Goal: Task Accomplishment & Management: Complete application form

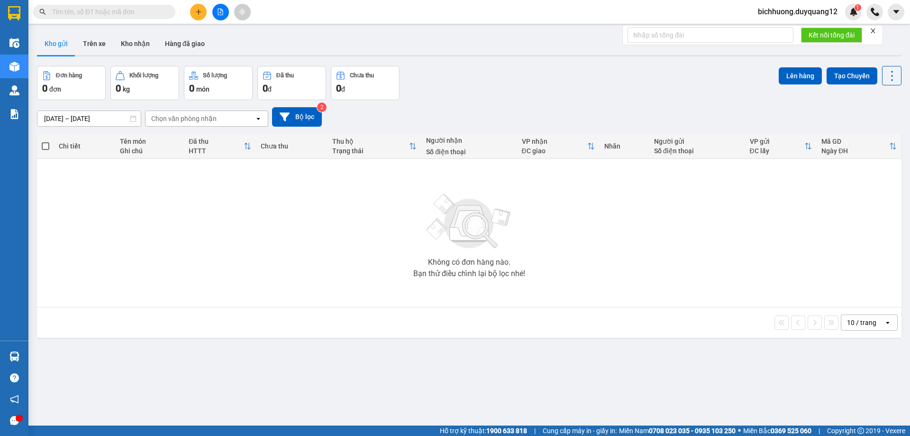
paste input "0962667997"
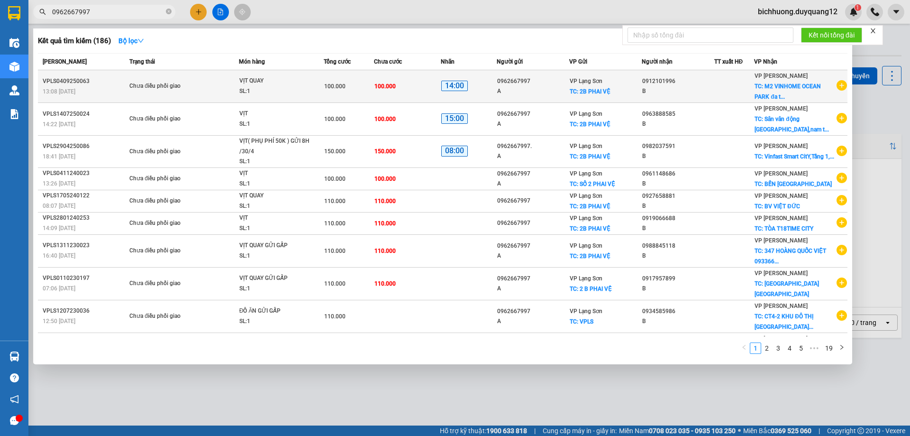
type input "0962667997"
click at [837, 88] on icon "plus-circle" at bounding box center [842, 85] width 10 height 10
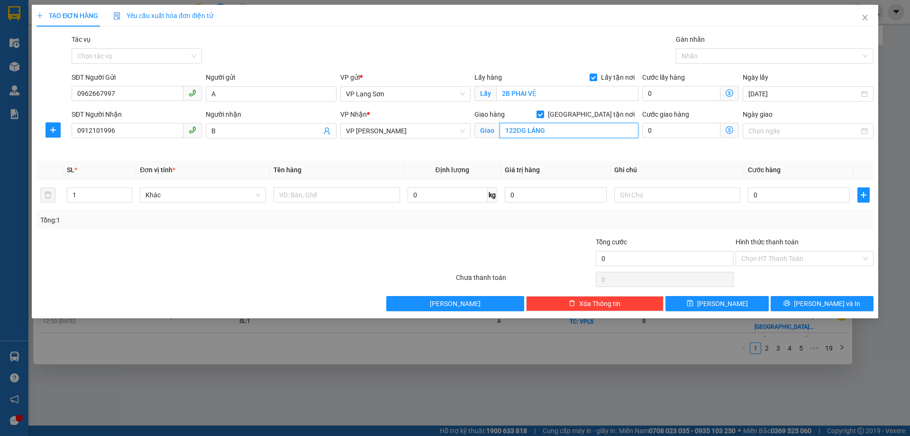
type input "122ĐG LÁNG"
drag, startPoint x: 43, startPoint y: 131, endPoint x: 10, endPoint y: 128, distance: 32.4
click at [9, 128] on div "TẠO ĐƠN HÀNG Yêu cầu xuất hóa đơn điện tử Transit Pickup Surcharge Ids Transit …" at bounding box center [455, 218] width 910 height 436
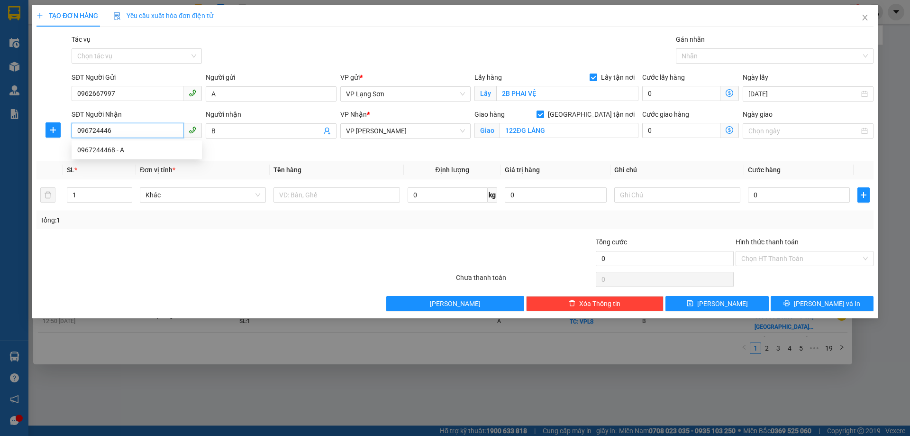
type input "0967244468"
click at [100, 151] on div "0967244468 - A" at bounding box center [136, 150] width 119 height 10
type input "A"
type input "122 ĐƯỜNG LÁNG"
type input "0967244468"
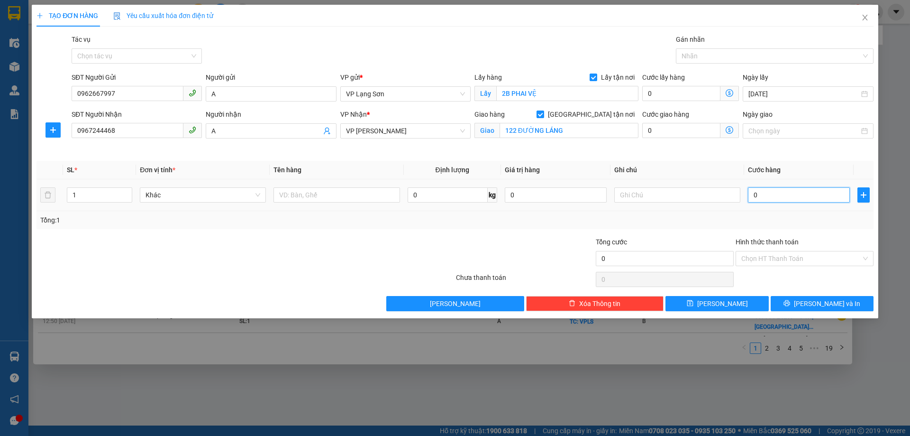
click at [789, 200] on input "0" at bounding box center [799, 194] width 102 height 15
type input "1"
type input "10"
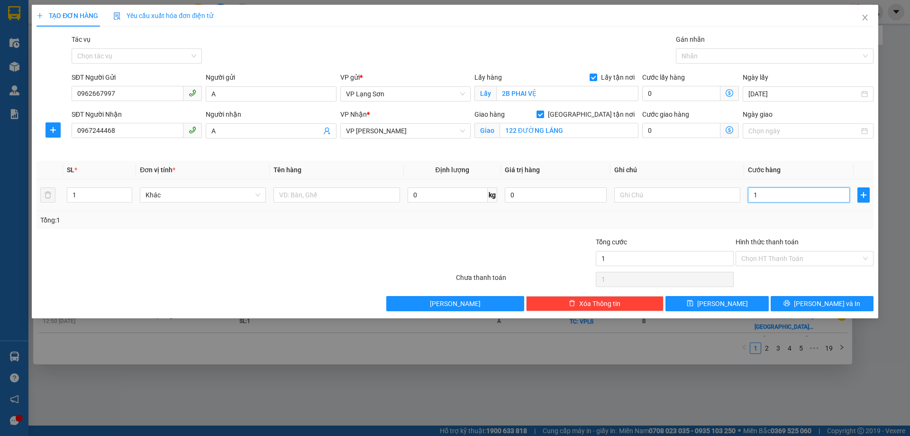
type input "10"
type input "100"
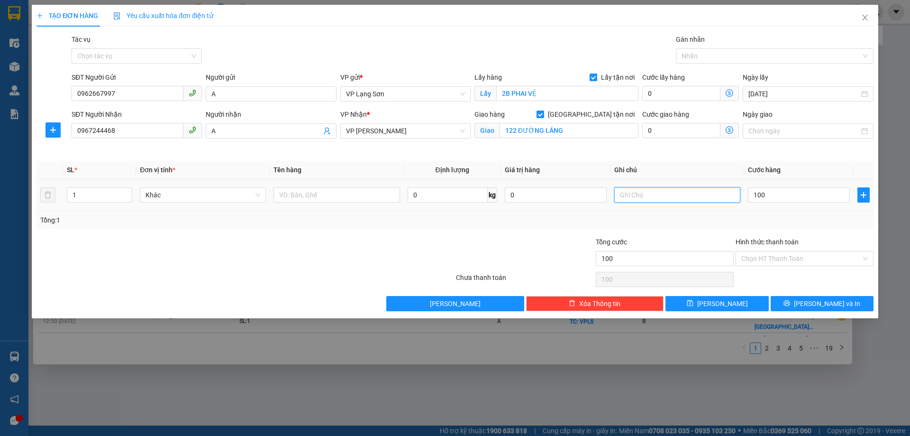
type input "100.000"
click at [627, 194] on input "text" at bounding box center [678, 194] width 126 height 15
type input "NG GỬI TT"
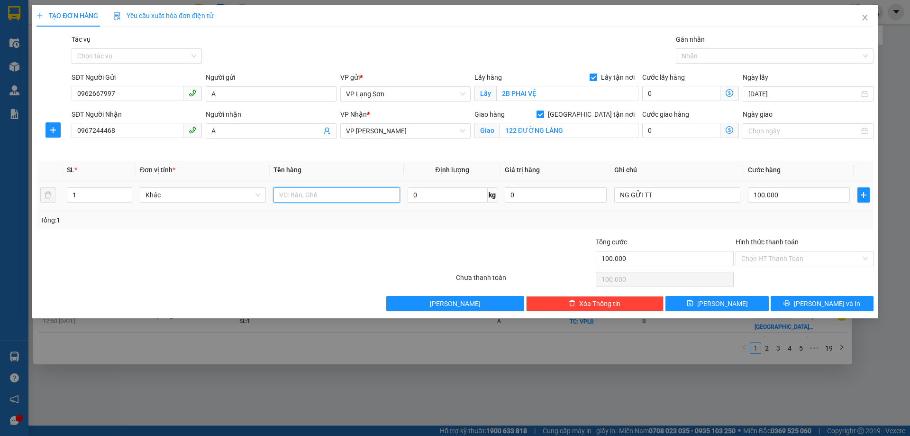
click at [309, 195] on input "text" at bounding box center [337, 194] width 126 height 15
type input "3 VỊT"
click at [694, 302] on icon "save" at bounding box center [690, 303] width 7 height 7
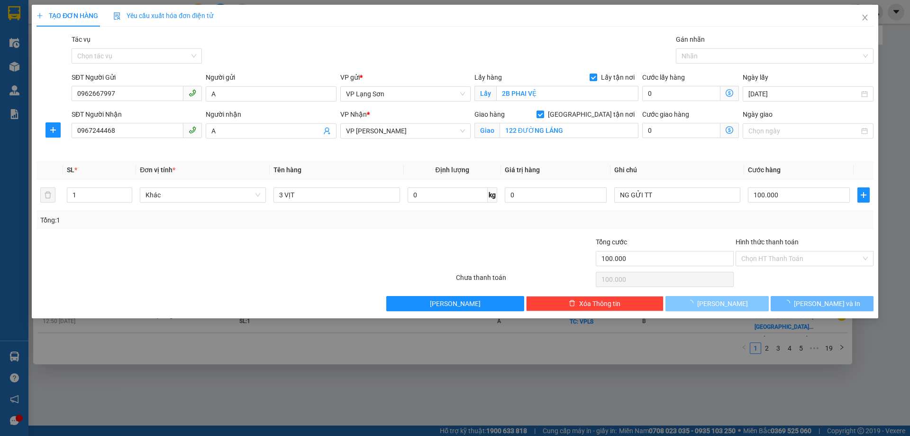
checkbox input "false"
type input "0"
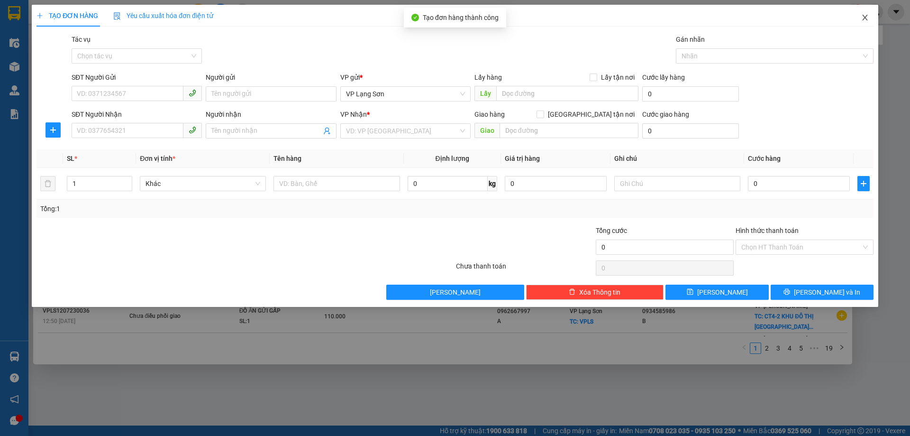
click at [863, 20] on icon "close" at bounding box center [866, 18] width 8 height 8
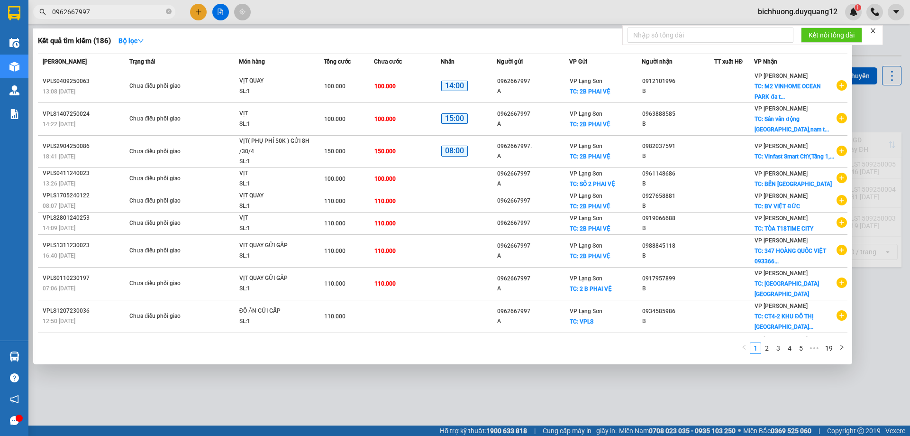
click at [898, 125] on div at bounding box center [455, 218] width 910 height 436
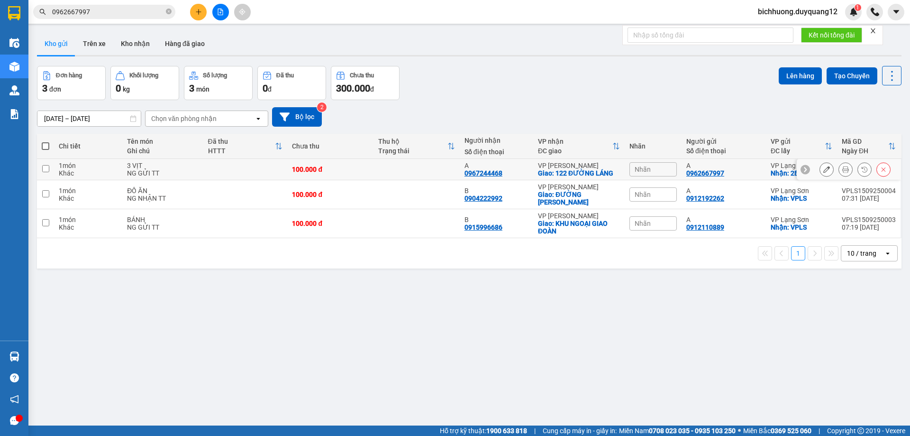
drag, startPoint x: 801, startPoint y: 168, endPoint x: 719, endPoint y: 164, distance: 81.7
click at [802, 168] on icon at bounding box center [805, 169] width 7 height 7
drag, startPoint x: 721, startPoint y: 173, endPoint x: 825, endPoint y: 173, distance: 103.4
click at [825, 173] on tr "1 món Khác 3 VỊT NG GỬI TT 100.000 đ A 0967244468 VP Minh Khai Giao: 122 ĐƯỜNG …" at bounding box center [469, 169] width 865 height 21
checkbox input "true"
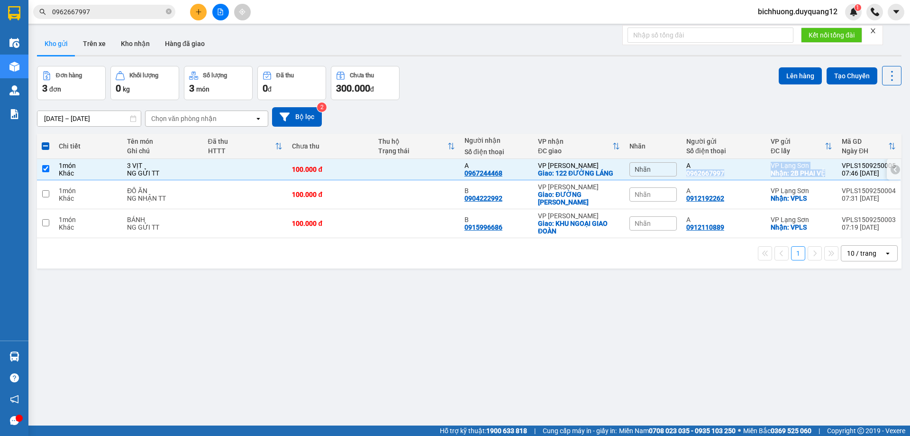
copy tr "0962667997 VP Lạng Sơn Nhận: 2B PHAI VỆ"
click at [635, 166] on span "Nhãn" at bounding box center [643, 169] width 16 height 8
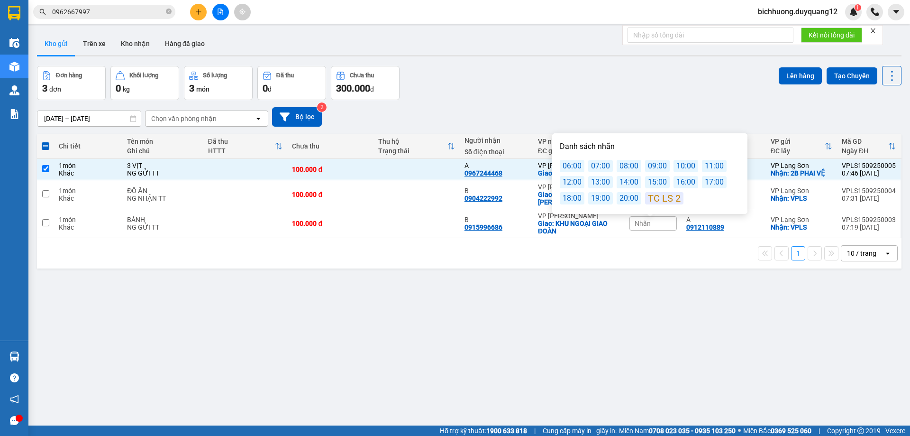
click at [682, 164] on div "10:00" at bounding box center [686, 166] width 25 height 12
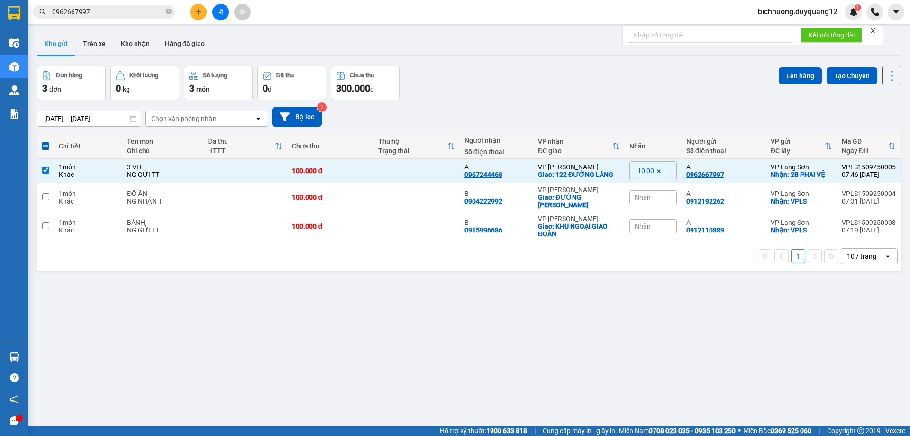
click at [677, 99] on div "Đơn hàng 3 đơn Khối lượng 0 kg Số lượng 3 món Đã thu 0 đ Chưa thu 300.000 đ Lên…" at bounding box center [469, 83] width 865 height 34
click at [753, 12] on span "bichhuong.duyquang12" at bounding box center [798, 12] width 95 height 12
click at [778, 31] on span "Đăng xuất" at bounding box center [801, 29] width 76 height 10
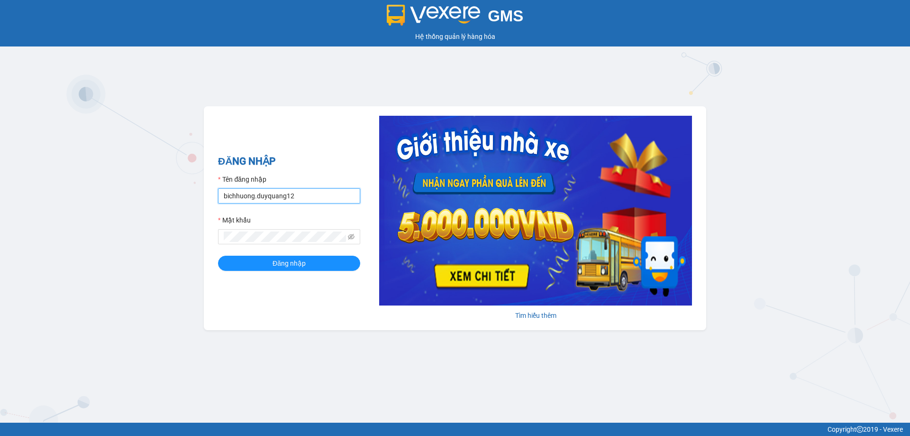
click at [310, 200] on input "bichhuong.duyquang12" at bounding box center [289, 195] width 142 height 15
type input "ngochue.duyquang12"
click at [302, 259] on span "Đăng nhập" at bounding box center [289, 263] width 33 height 10
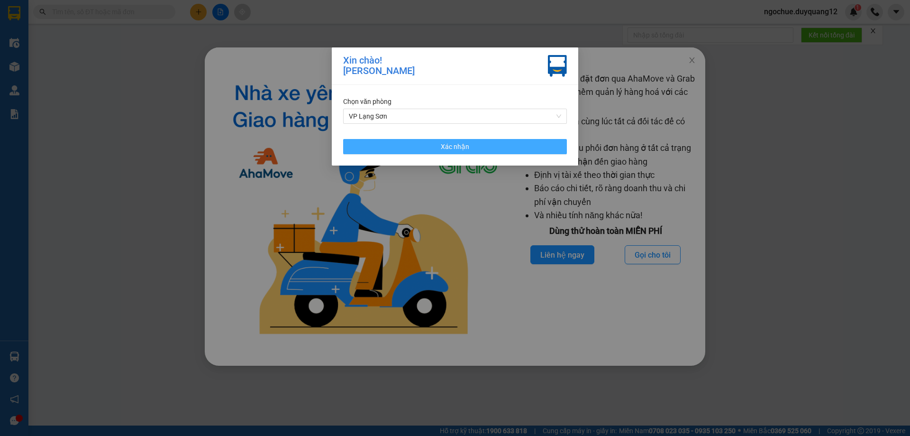
click at [509, 144] on button "Xác nhận" at bounding box center [455, 146] width 224 height 15
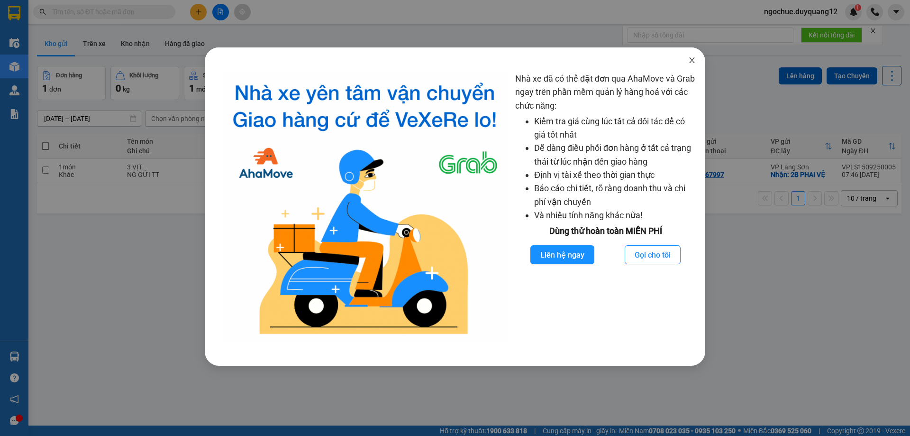
click at [691, 61] on icon "close" at bounding box center [692, 60] width 8 height 8
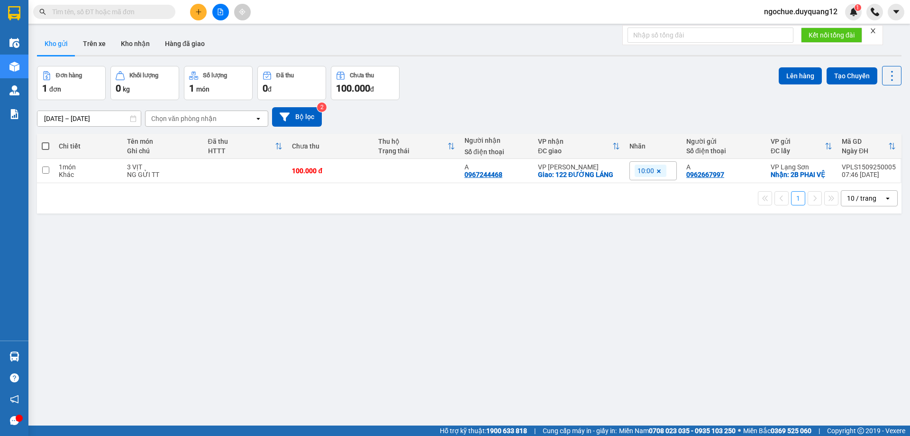
click at [631, 139] on div "Nhãn" at bounding box center [653, 146] width 47 height 19
click at [296, 121] on button "Bộ lọc" at bounding box center [297, 116] width 50 height 19
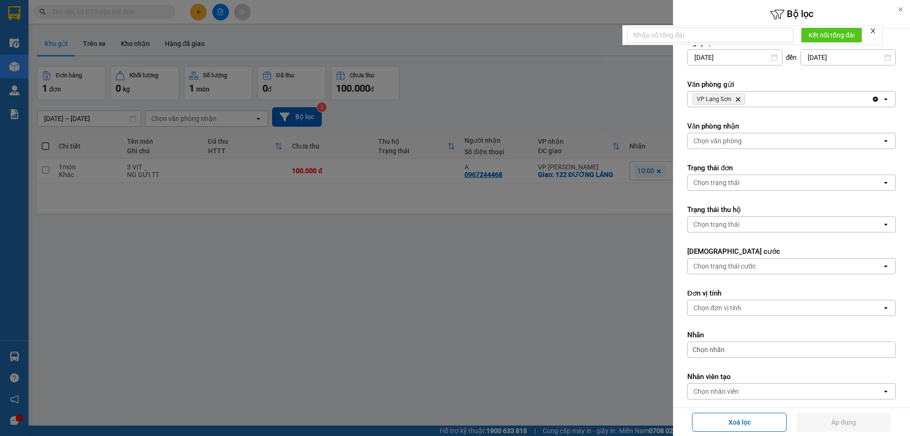
click at [767, 97] on div "VP Lạng Sơn Delete" at bounding box center [780, 99] width 184 height 15
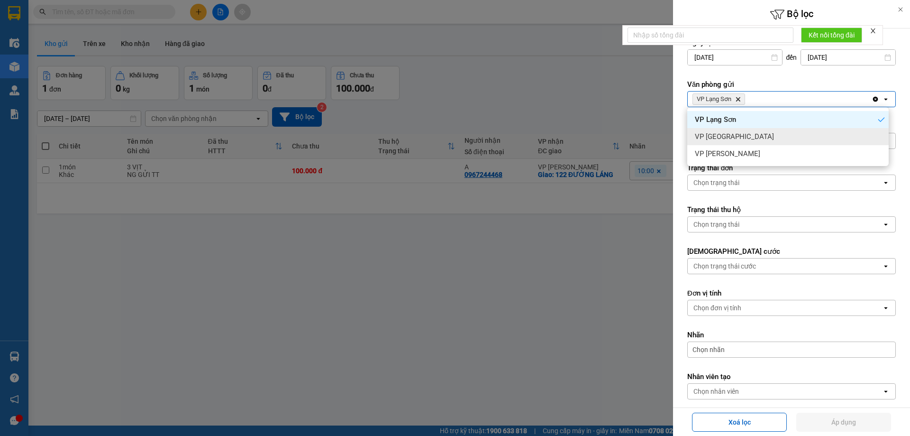
click at [759, 139] on div "VP [GEOGRAPHIC_DATA]" at bounding box center [789, 136] width 202 height 17
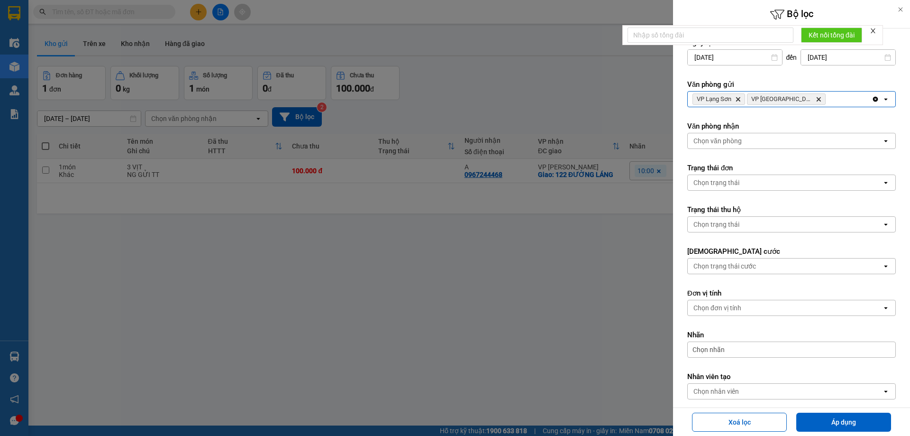
click at [834, 99] on div "VP Lạng Sơn Delete VP [GEOGRAPHIC_DATA] Delete" at bounding box center [780, 99] width 184 height 15
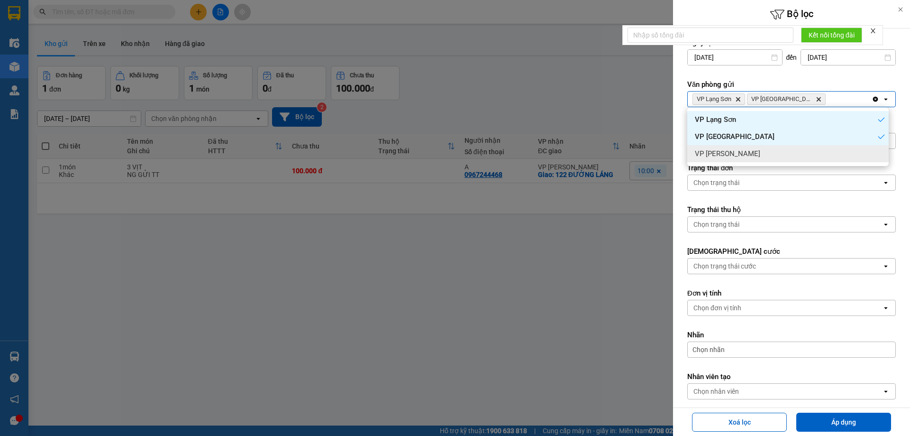
click at [817, 154] on div "VP [PERSON_NAME]" at bounding box center [789, 153] width 202 height 17
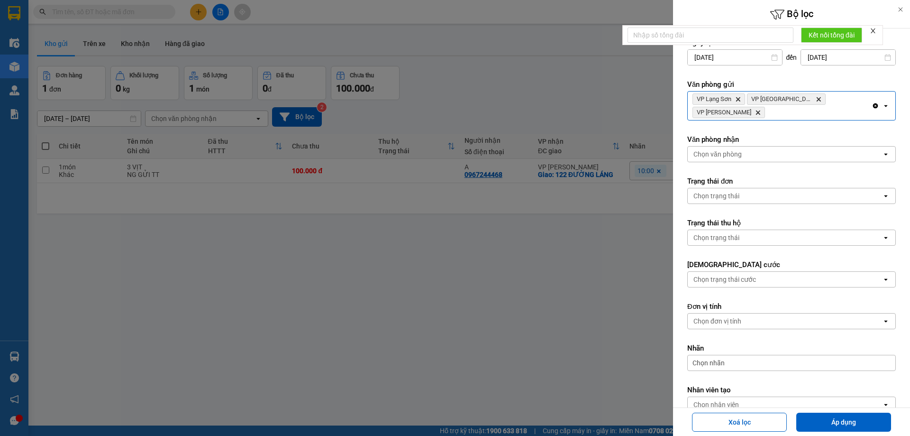
click at [804, 147] on div "Chọn văn phòng" at bounding box center [785, 154] width 194 height 15
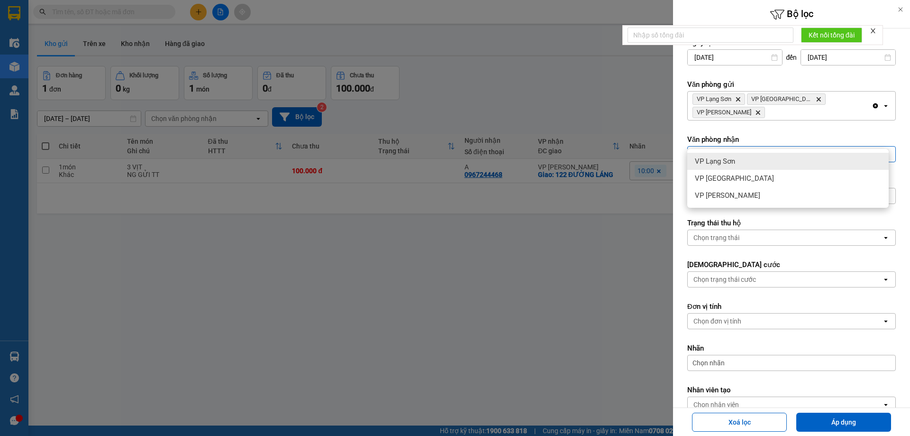
click at [802, 158] on div "VP Lạng Sơn" at bounding box center [789, 161] width 202 height 17
click at [819, 147] on div "VP Lạng Sơn Delete" at bounding box center [780, 154] width 184 height 15
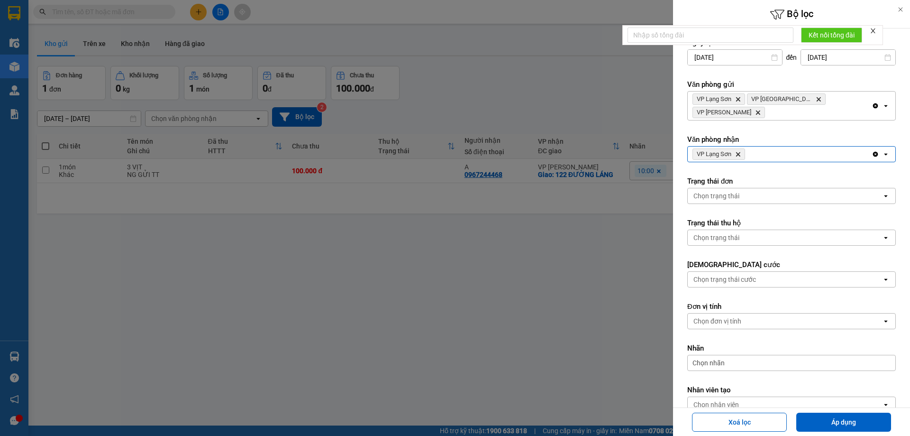
click at [819, 147] on div "VP Lạng Sơn Delete" at bounding box center [780, 154] width 184 height 15
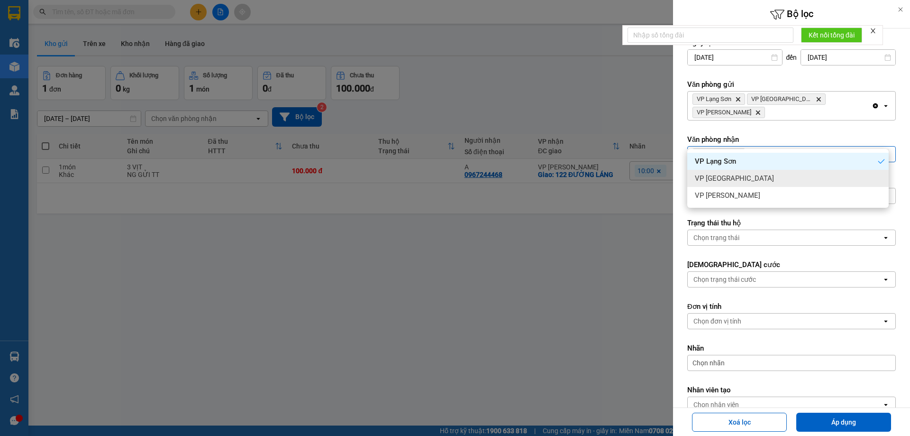
click at [808, 173] on div "VP [GEOGRAPHIC_DATA]" at bounding box center [789, 178] width 202 height 17
click at [834, 147] on div "VP Lạng Sơn Delete VP [GEOGRAPHIC_DATA] Delete" at bounding box center [780, 154] width 184 height 15
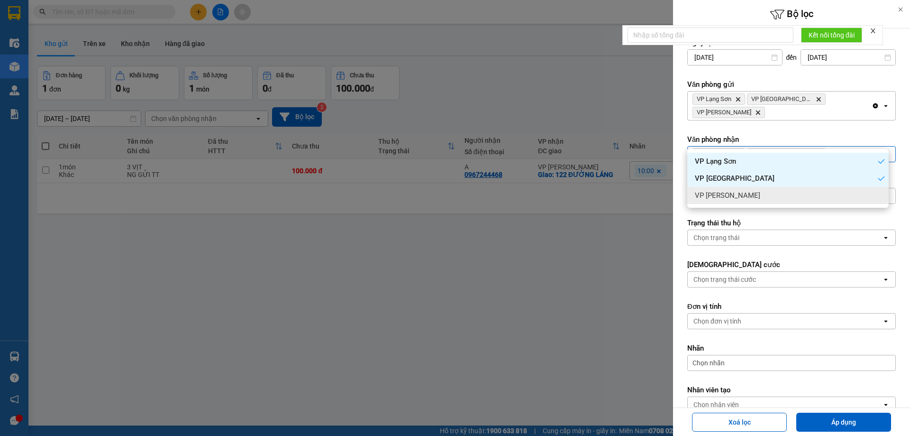
click at [821, 192] on div "VP [PERSON_NAME]" at bounding box center [789, 195] width 202 height 17
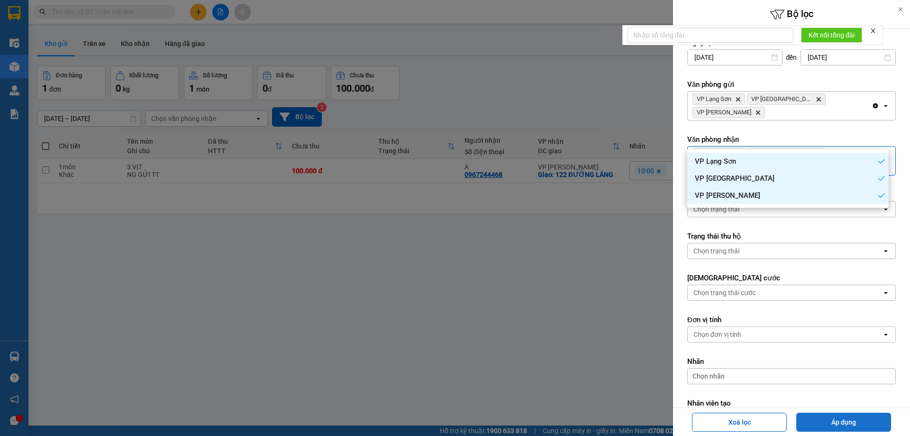
click at [849, 418] on button "Áp dụng" at bounding box center [844, 422] width 95 height 19
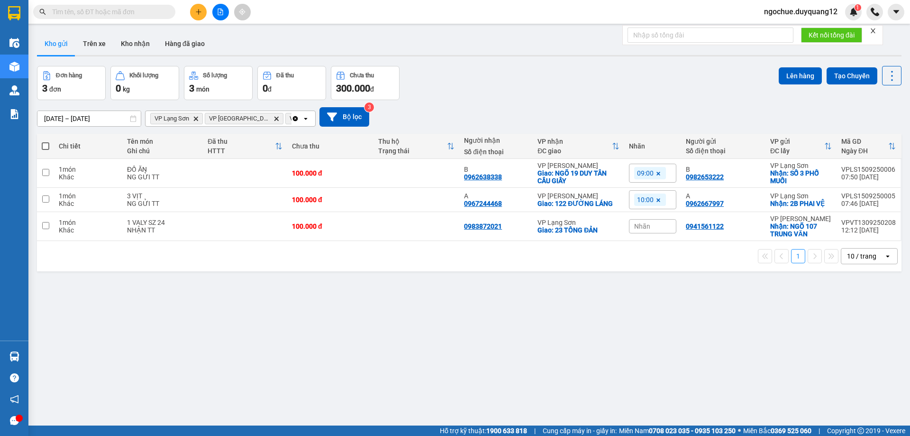
click at [649, 121] on div "[DATE] – [DATE] Press the down arrow key to interact with the calendar and sele…" at bounding box center [469, 116] width 865 height 19
click at [650, 106] on div "[DATE] – [DATE] Press the down arrow key to interact with the calendar and sele…" at bounding box center [469, 117] width 865 height 34
drag, startPoint x: 741, startPoint y: 366, endPoint x: 590, endPoint y: 64, distance: 338.0
click at [740, 365] on div "ver 1.8.143 Kho gửi Trên xe Kho nhận Hàng đã giao Đơn hàng 3 đơn Khối lượng 0 k…" at bounding box center [469, 246] width 872 height 436
paste input "0384873863"
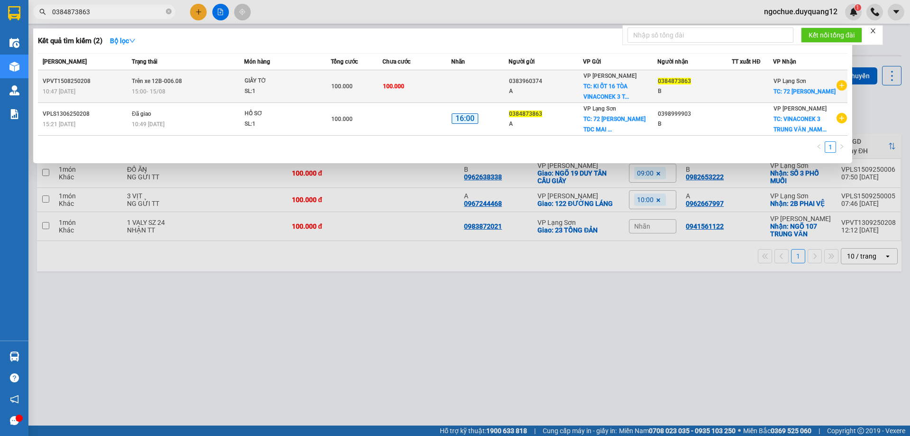
type input "0384873863"
click at [735, 95] on td at bounding box center [752, 86] width 41 height 33
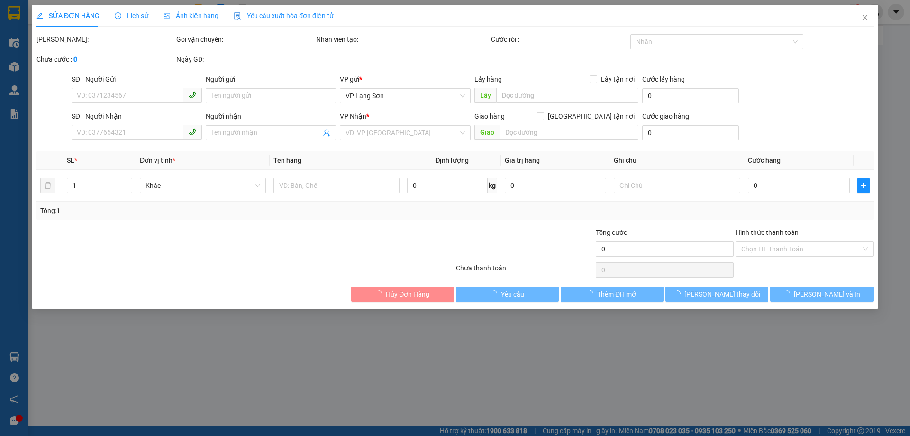
type input "0383960374"
type input "A"
checkbox input "true"
type input "KI ỐT 16 TÒA VINACONEK 3 TRUNG VĂN"
type input "0384873863"
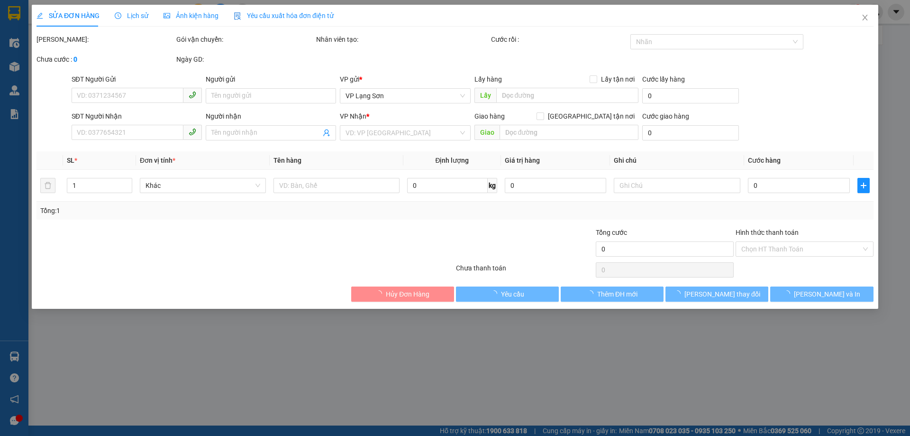
type input "B"
checkbox input "true"
type input "72 [PERSON_NAME]"
type input "100.000"
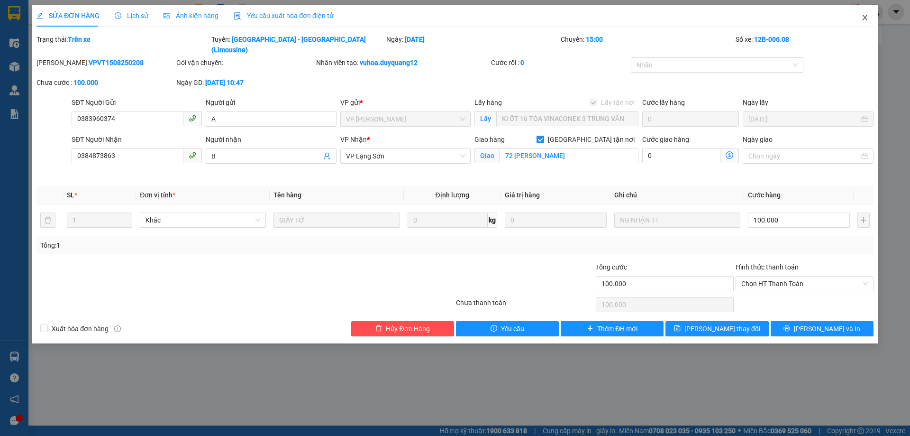
click at [862, 23] on span "Close" at bounding box center [865, 18] width 27 height 27
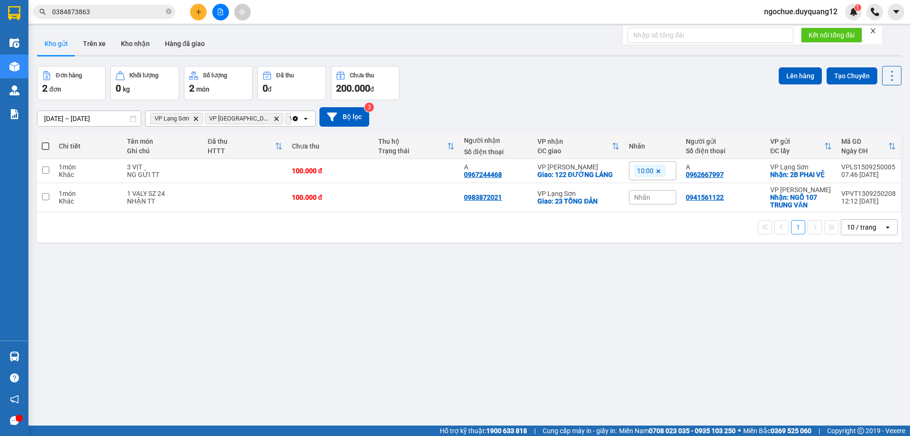
click at [147, 6] on span "0384873863" at bounding box center [104, 12] width 142 height 14
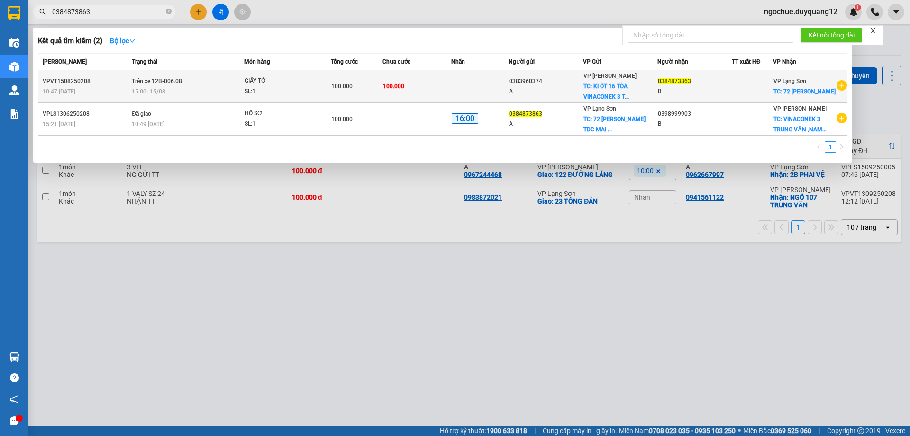
click at [841, 88] on icon "plus-circle" at bounding box center [842, 85] width 10 height 10
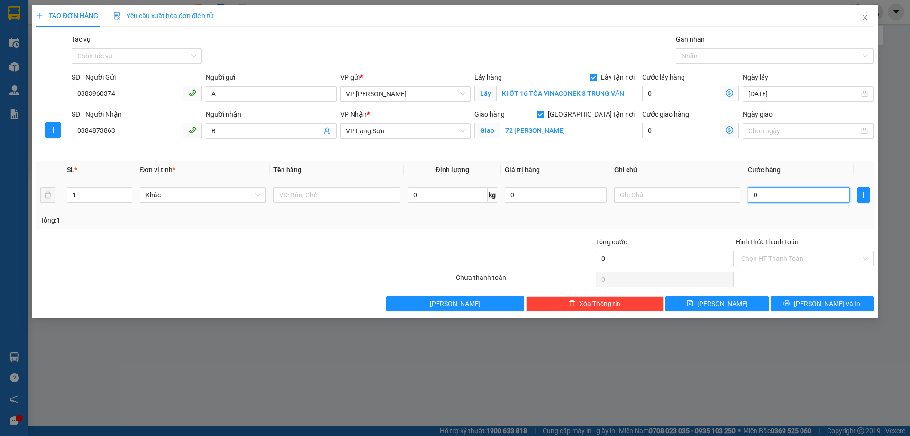
click at [780, 202] on input "0" at bounding box center [799, 194] width 102 height 15
type input "1"
type input "10"
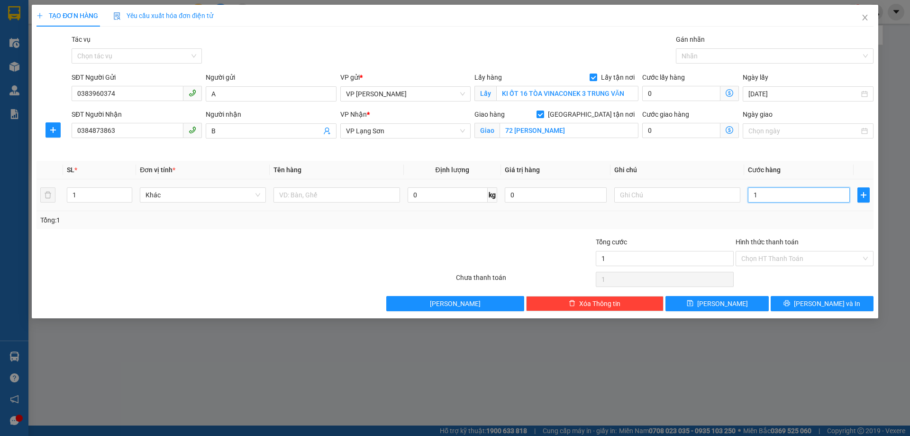
type input "10"
type input "100"
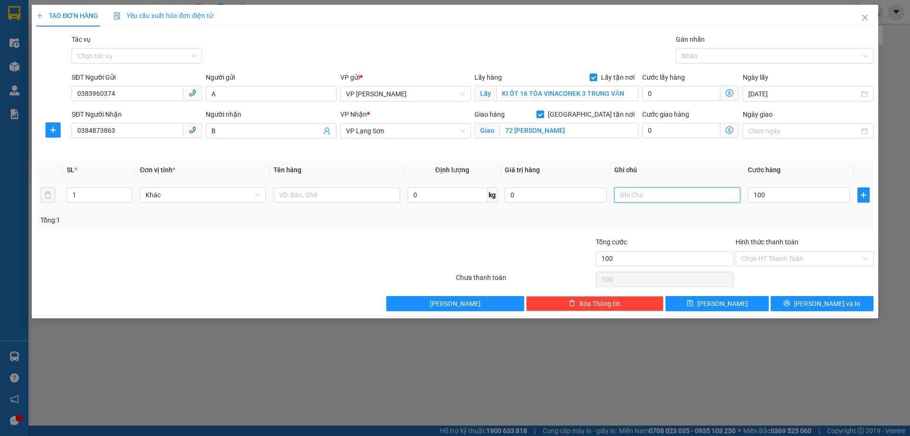
type input "100.000"
click at [645, 194] on input "text" at bounding box center [678, 194] width 126 height 15
type input "NG NHẬN TT"
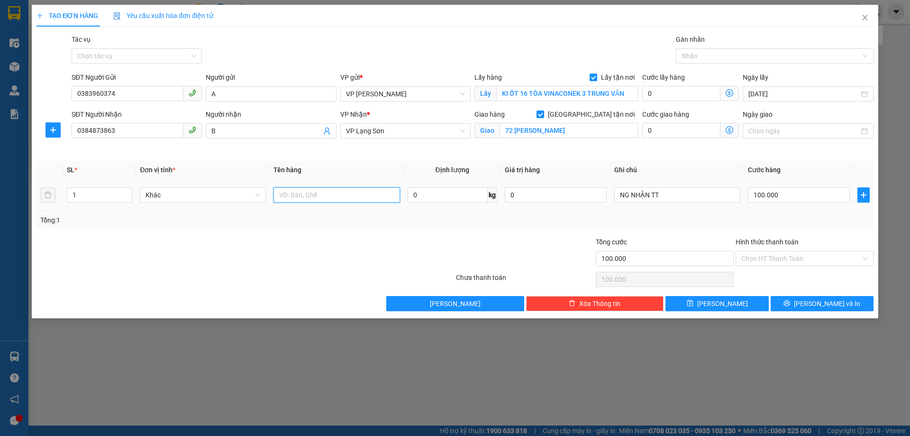
click at [298, 196] on input "text" at bounding box center [337, 194] width 126 height 15
type input "GIÁY TỜ"
click at [726, 305] on span "[PERSON_NAME]" at bounding box center [722, 303] width 51 height 10
checkbox input "false"
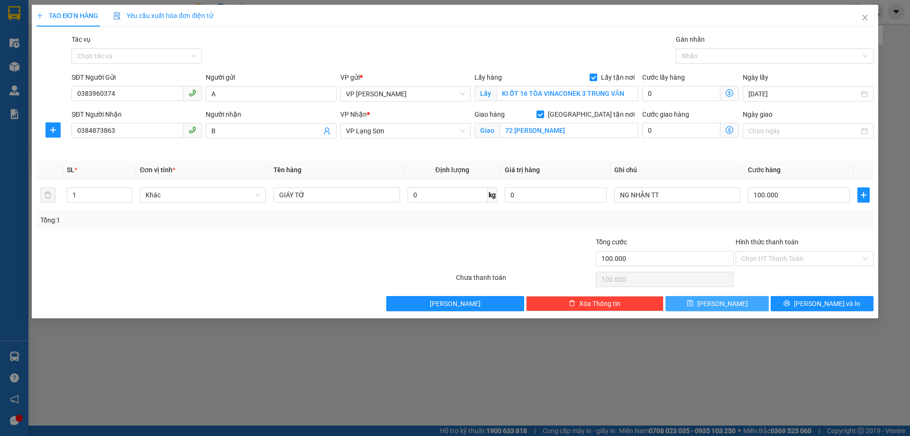
type input "0"
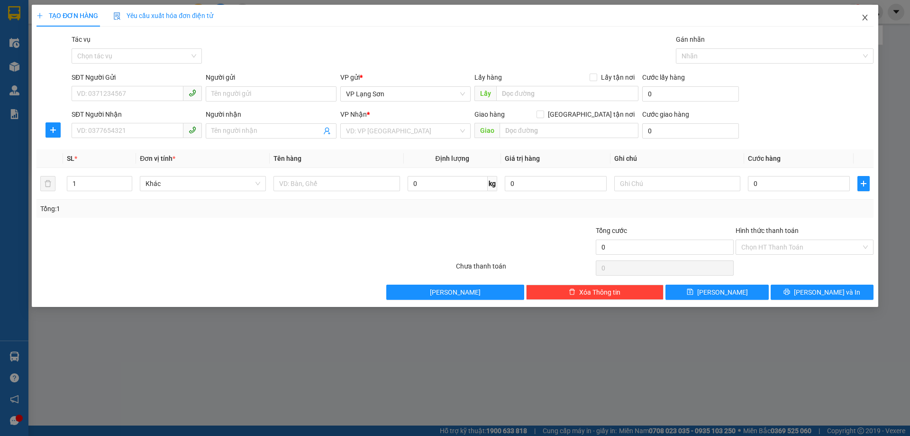
click at [869, 18] on icon "close" at bounding box center [866, 18] width 8 height 8
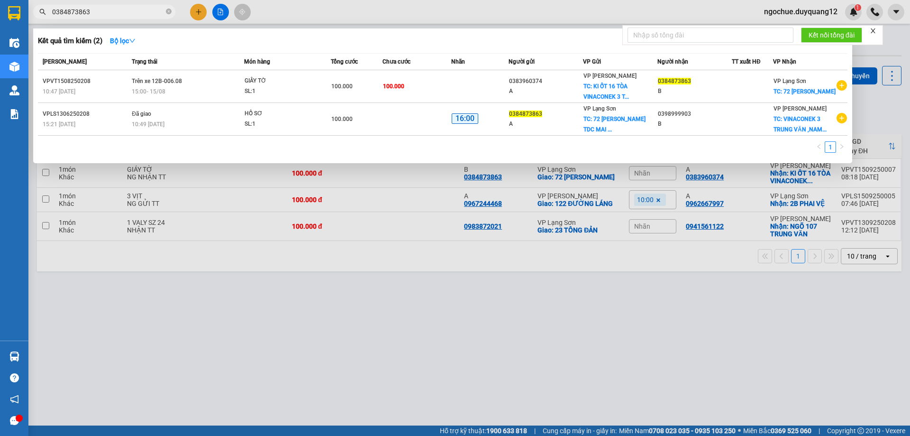
click at [882, 75] on div at bounding box center [455, 218] width 910 height 436
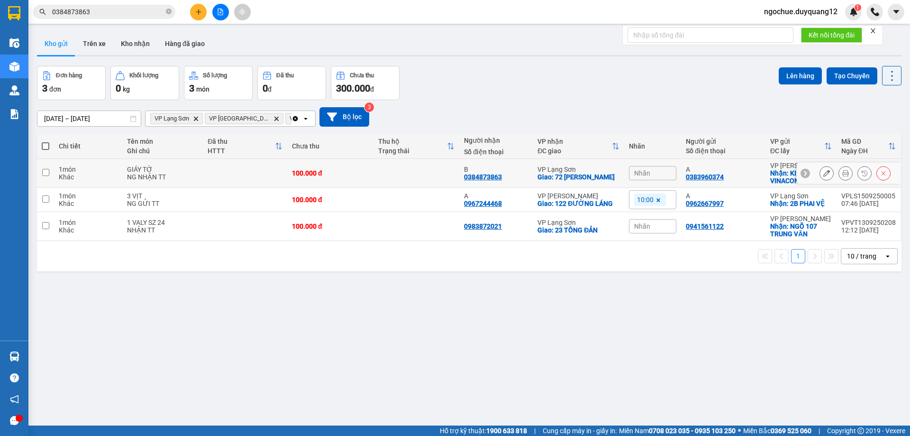
click at [824, 174] on icon at bounding box center [827, 173] width 7 height 7
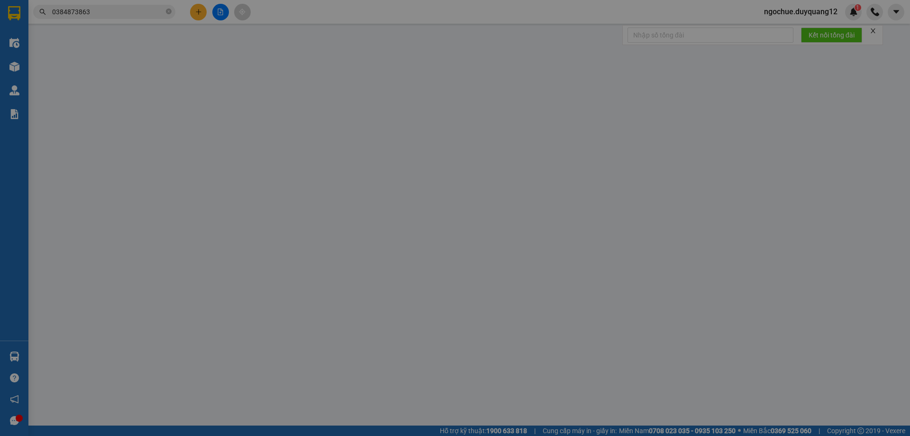
type input "0383960374"
type input "A"
checkbox input "true"
type input "KI ỐT 16 TÒA VINACONEK 3 TRUNG VĂN"
type input "0384873863"
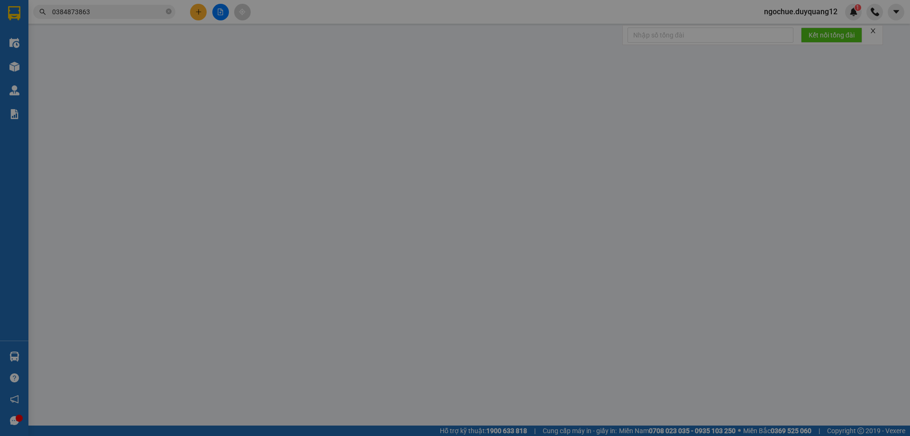
type input "B"
checkbox input "true"
type input "72 [PERSON_NAME]"
type input "100.000"
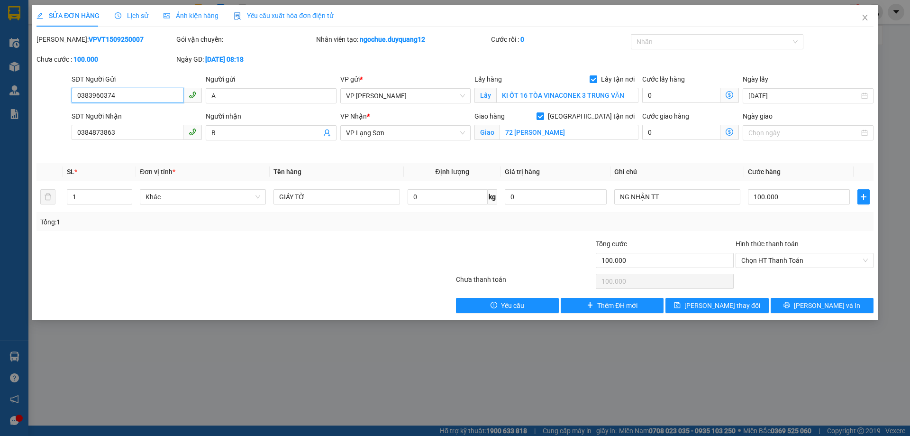
drag, startPoint x: 53, startPoint y: 92, endPoint x: 33, endPoint y: 85, distance: 21.6
click at [33, 85] on div "SỬA ĐƠN HÀNG Lịch sử Ảnh kiện hàng Yêu cầu xuất hóa đơn điện tử Total Paid Fee …" at bounding box center [455, 162] width 847 height 315
type input "0383960374"
click at [745, 303] on button "[PERSON_NAME] thay đổi" at bounding box center [717, 305] width 103 height 15
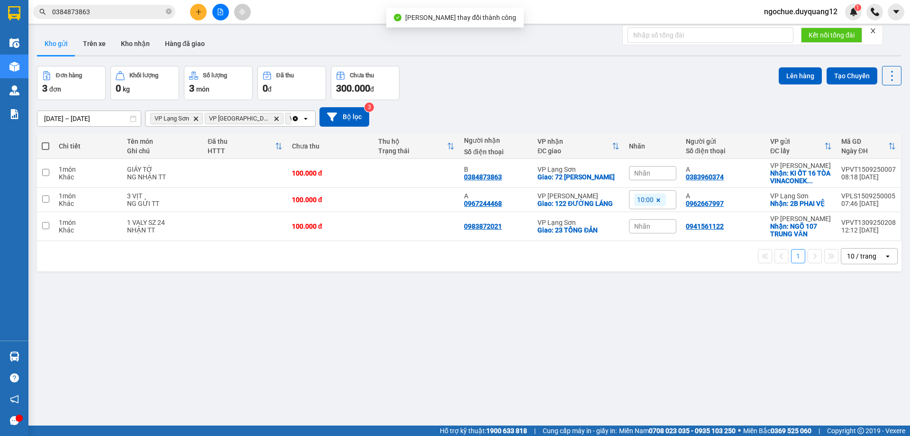
click at [517, 88] on div "Đơn hàng 3 đơn Khối lượng 0 kg Số lượng 3 món Đã thu 0 đ Chưa thu 300.000 đ Lên…" at bounding box center [469, 83] width 865 height 34
click at [171, 10] on icon "close-circle" at bounding box center [169, 12] width 6 height 6
paste input "0345433708"
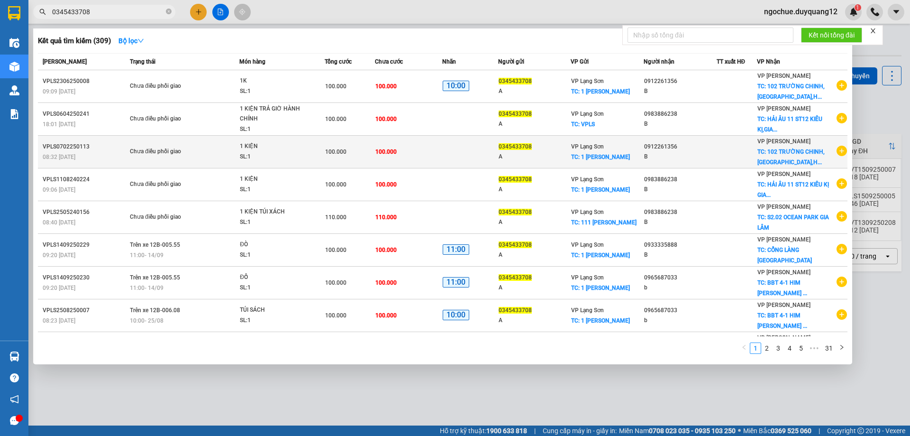
type input "0345433708"
click at [837, 153] on icon "plus-circle" at bounding box center [842, 151] width 10 height 10
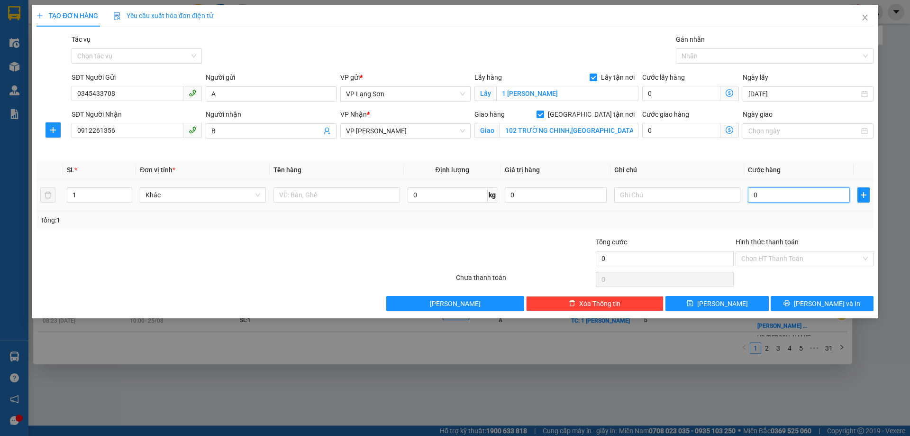
click at [789, 191] on input "0" at bounding box center [799, 194] width 102 height 15
type input "1"
type input "10"
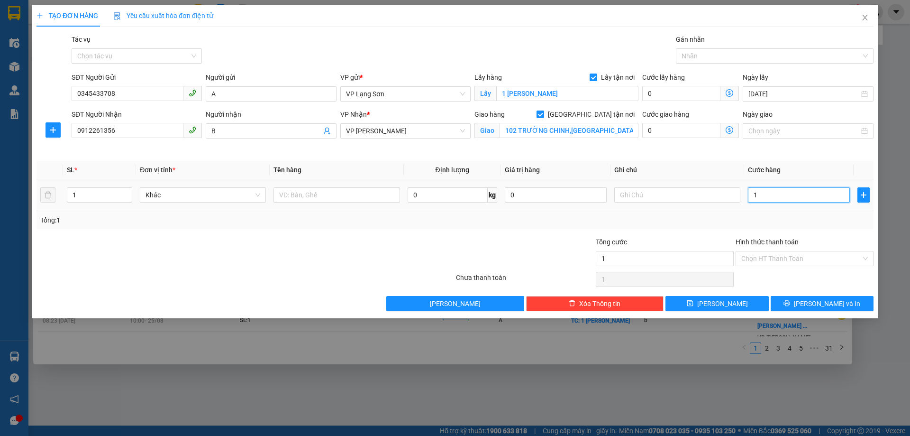
type input "10"
type input "100"
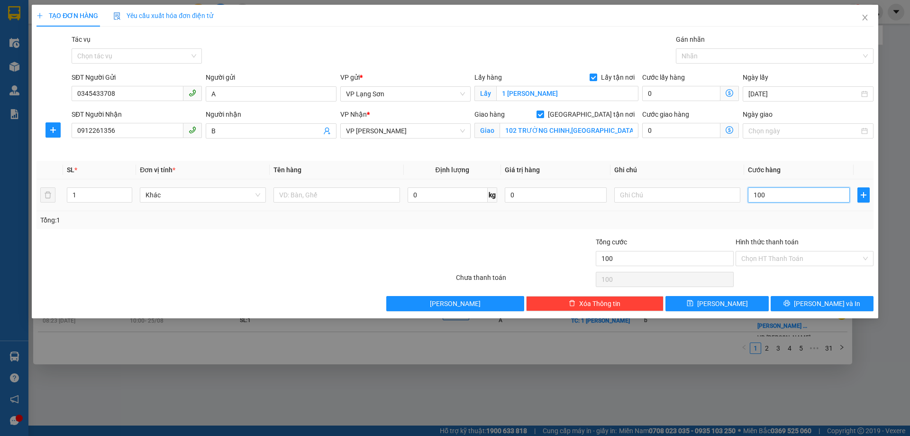
type input "100 N"
type input "0"
drag, startPoint x: 797, startPoint y: 202, endPoint x: 638, endPoint y: 198, distance: 158.4
click at [642, 201] on tr "1 Khác 0 kg 0 100 NHẬN TT" at bounding box center [455, 195] width 837 height 32
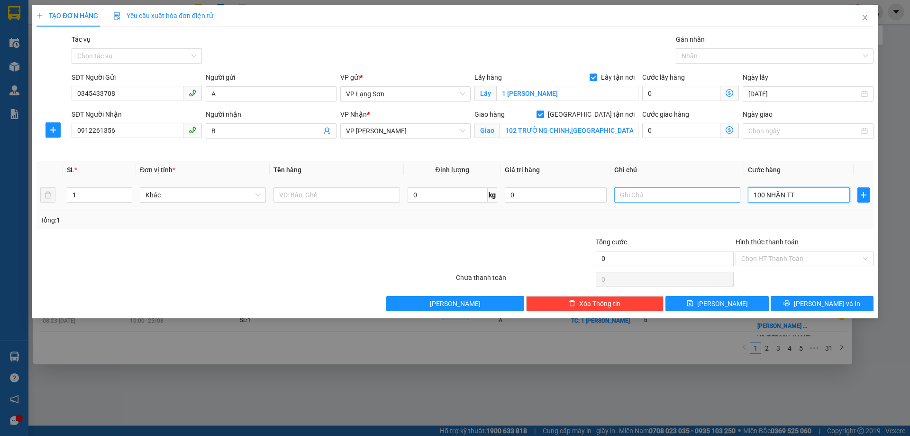
type input "1"
type input "10"
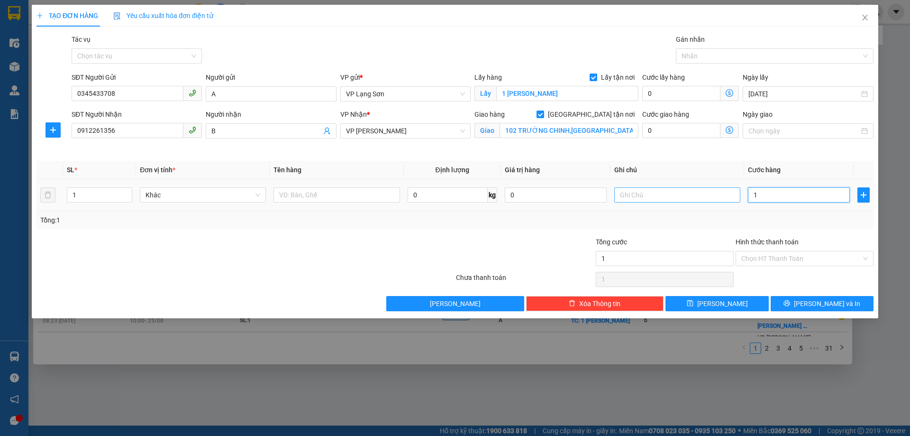
type input "10"
type input "100"
type input "100.000"
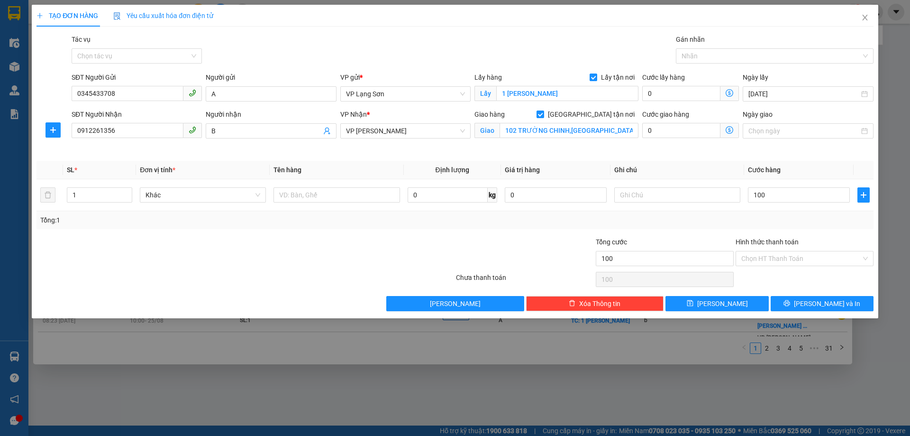
type input "100.000"
click at [724, 171] on th "Ghi chú" at bounding box center [678, 170] width 134 height 18
click at [690, 194] on input "text" at bounding box center [678, 194] width 126 height 15
type input "NHẬN TT"
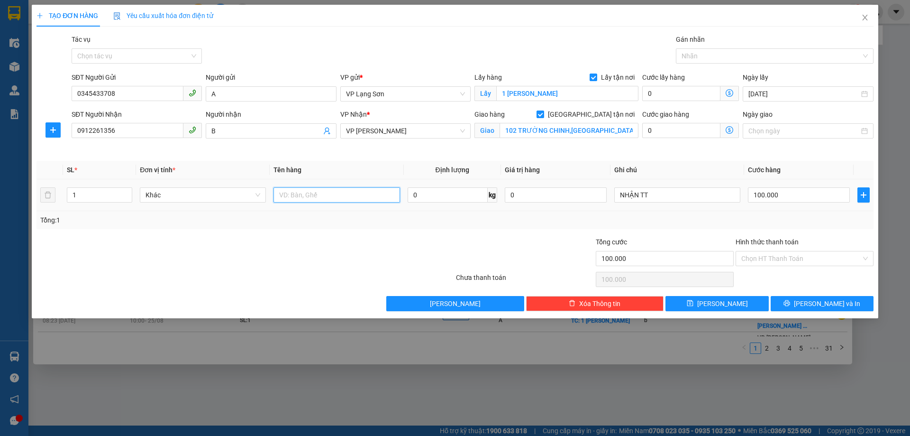
click at [317, 191] on input "text" at bounding box center [337, 194] width 126 height 15
type input "MẪU XN"
click at [689, 298] on button "[PERSON_NAME]" at bounding box center [717, 303] width 103 height 15
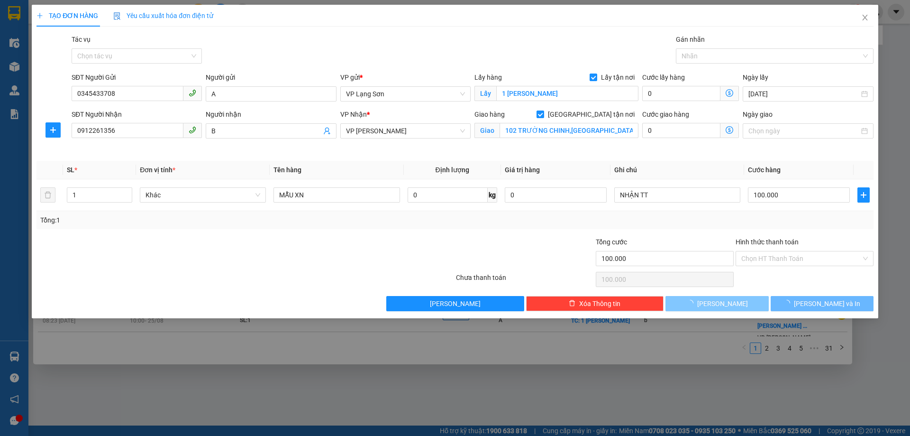
checkbox input "false"
type input "0"
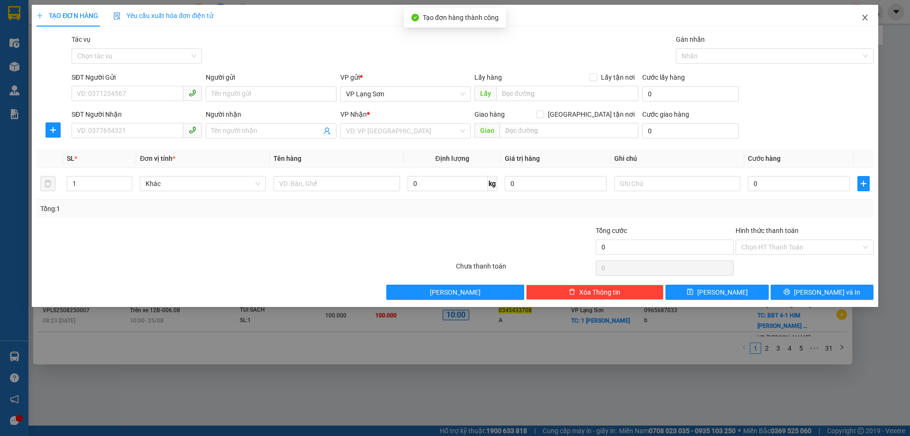
click at [863, 20] on icon "close" at bounding box center [866, 18] width 8 height 8
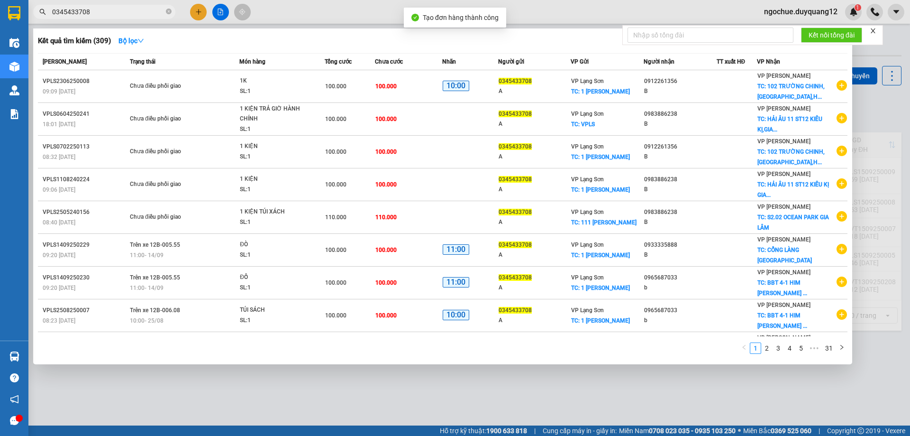
click at [866, 106] on div at bounding box center [455, 218] width 910 height 436
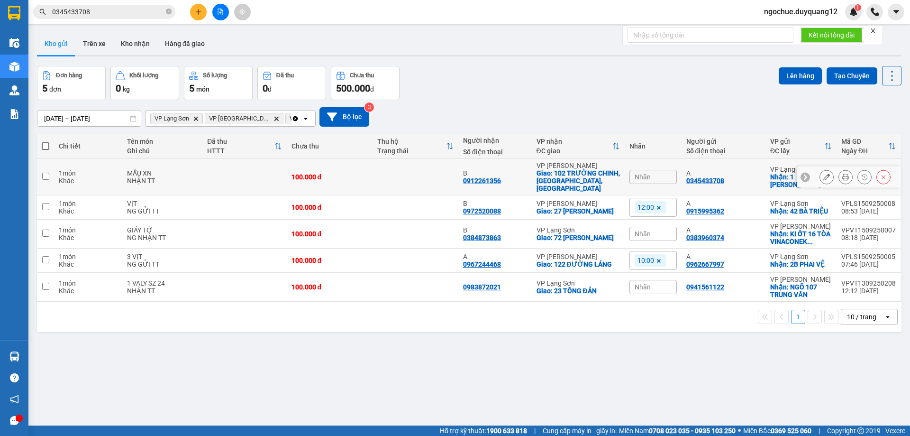
click at [804, 174] on icon at bounding box center [805, 176] width 3 height 5
drag, startPoint x: 680, startPoint y: 176, endPoint x: 778, endPoint y: 182, distance: 97.8
click at [778, 182] on tr "1 món Khác MẪU XN NHẬN TT 100.000 đ B 0912261356 VP [GEOGRAPHIC_DATA]: [GEOGRAP…" at bounding box center [469, 177] width 865 height 37
checkbox input "true"
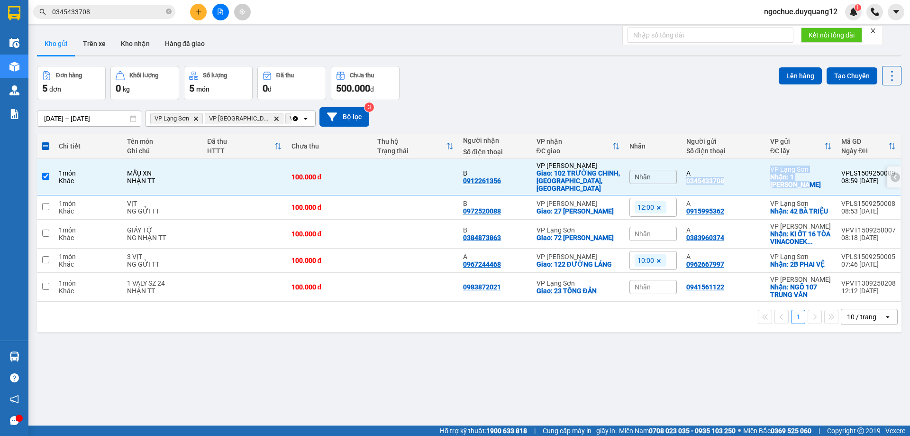
copy tr "0345433708 VP Lạng Sơn Nhận: 1 [PERSON_NAME]"
click at [169, 12] on icon "close-circle" at bounding box center [169, 12] width 6 height 6
paste input "0983833188"
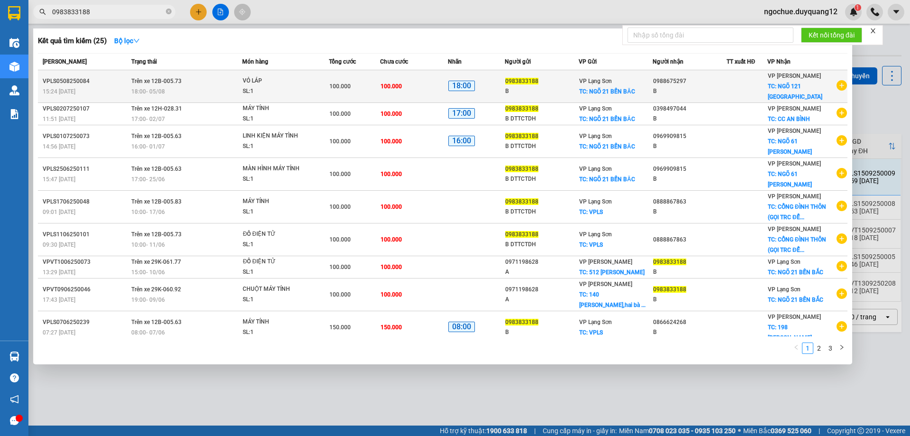
type input "0983833188"
click at [838, 84] on icon "plus-circle" at bounding box center [842, 85] width 10 height 10
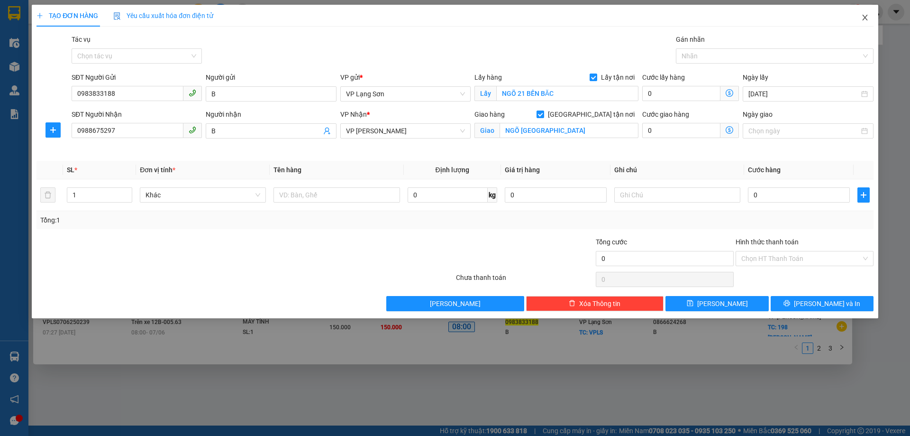
click at [865, 16] on icon "close" at bounding box center [866, 18] width 8 height 8
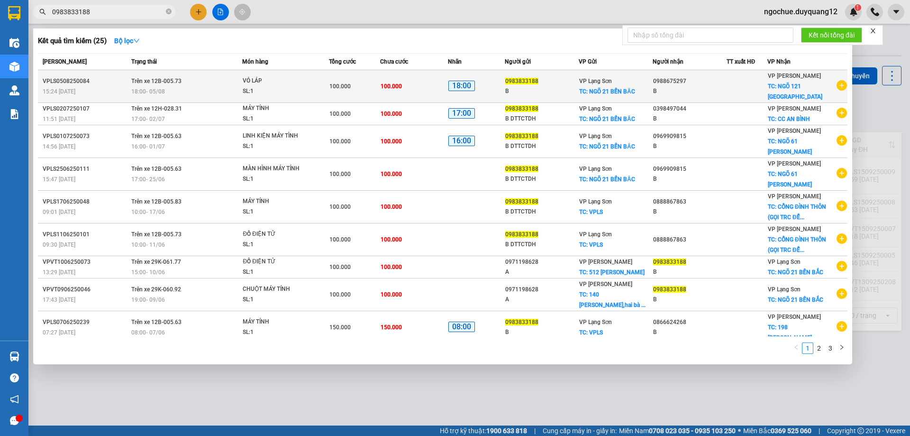
click at [837, 80] on icon "plus-circle" at bounding box center [842, 85] width 10 height 10
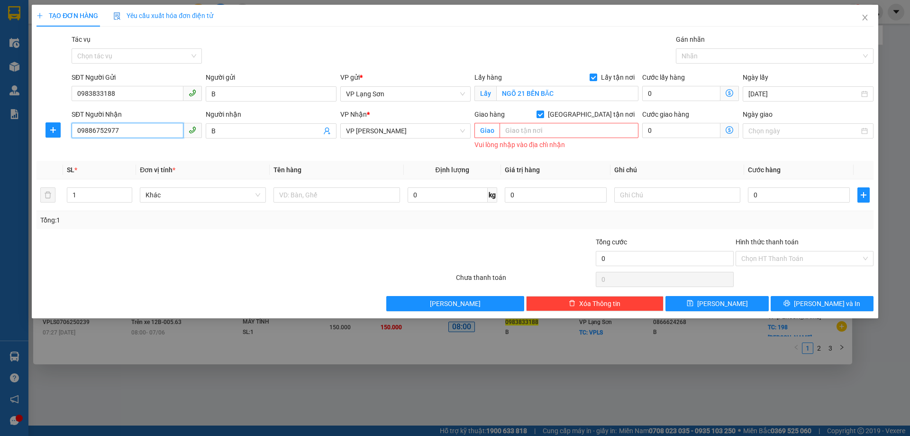
drag, startPoint x: 120, startPoint y: 134, endPoint x: 0, endPoint y: 144, distance: 120.3
click at [0, 144] on div "TẠO ĐƠN HÀNG Yêu cầu xuất hóa đơn điện tử Transit Pickup Surcharge Ids Transit …" at bounding box center [455, 218] width 910 height 436
click at [101, 150] on div "0971198628 - B" at bounding box center [136, 150] width 119 height 10
type input "0971198628"
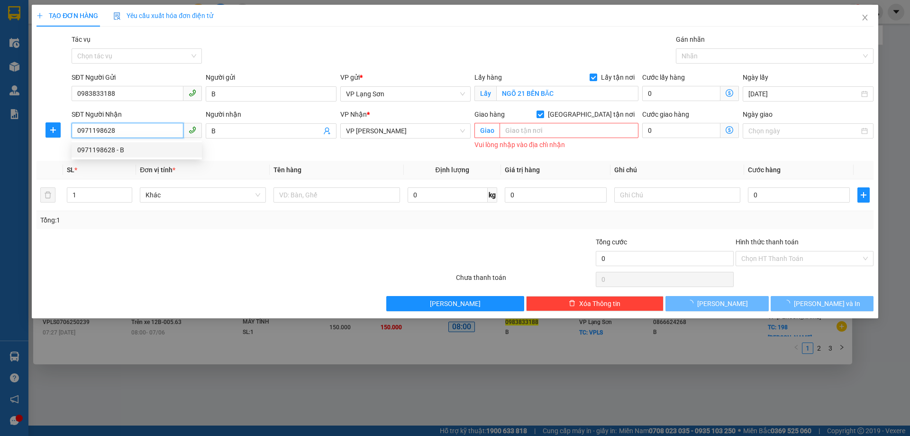
type input "75 ĐƯỜNG [PERSON_NAME],[GEOGRAPHIC_DATA],[GEOGRAPHIC_DATA]"
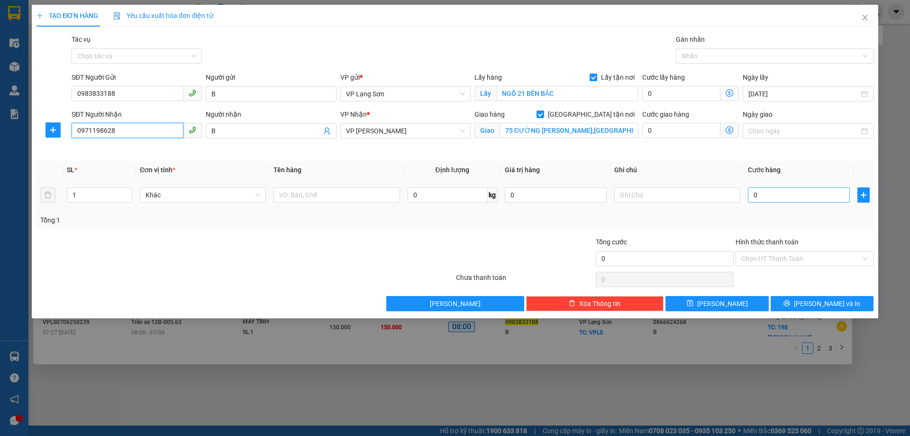
type input "0971198628"
click at [778, 201] on input "0" at bounding box center [799, 194] width 102 height 15
type input "1"
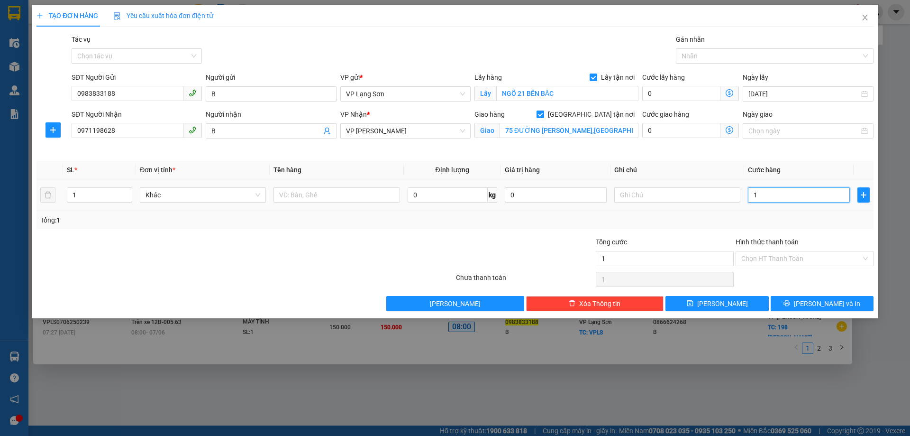
type input "10"
type input "100"
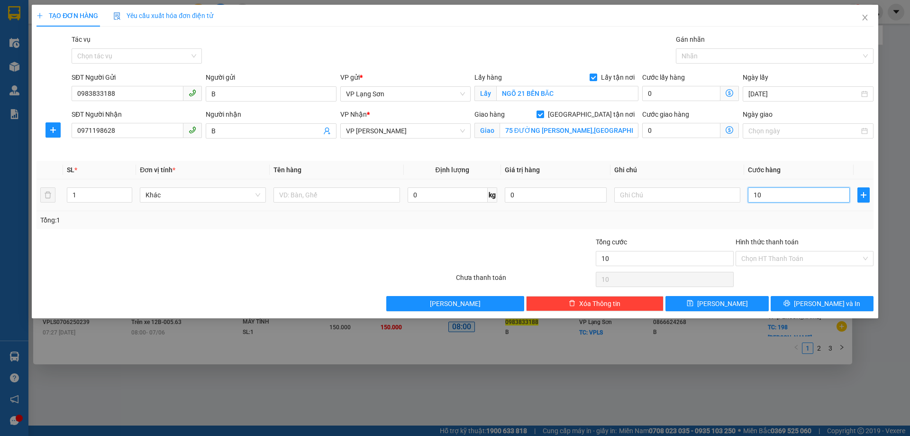
type input "100"
type input "100.000"
click at [677, 195] on input "text" at bounding box center [678, 194] width 126 height 15
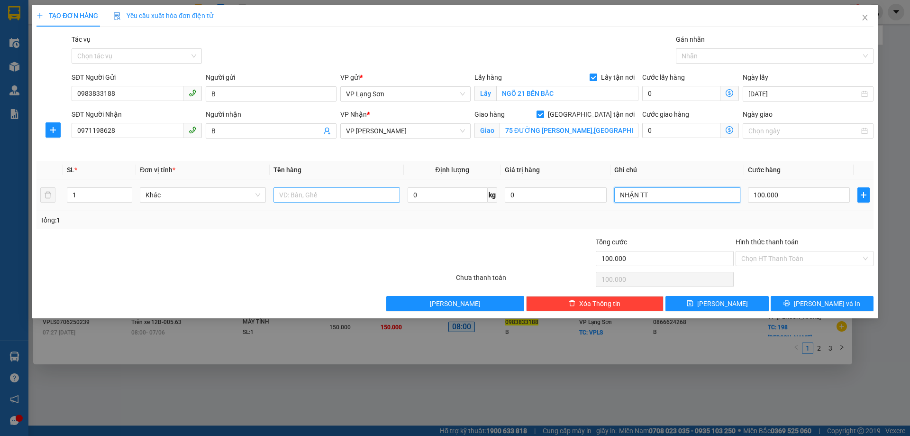
type input "NHẬN TT"
click at [349, 199] on input "text" at bounding box center [337, 194] width 126 height 15
type input "D"
type input "ĐỒNG HỒ"
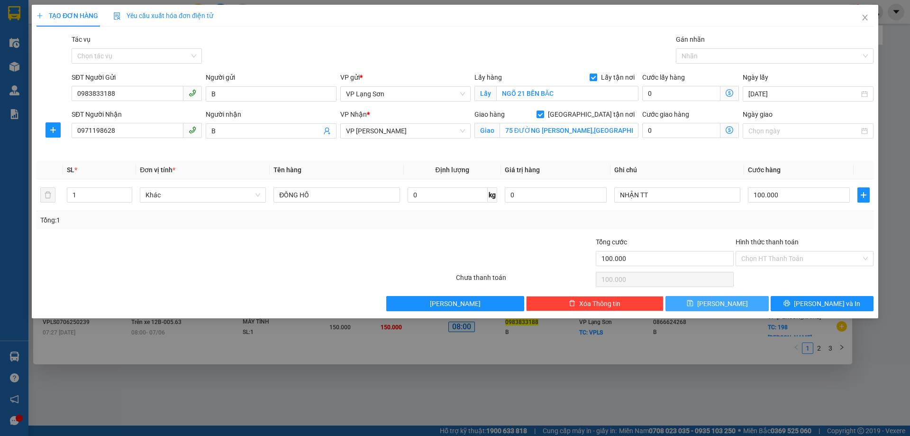
click at [694, 303] on icon "save" at bounding box center [690, 303] width 7 height 7
checkbox input "false"
type input "0"
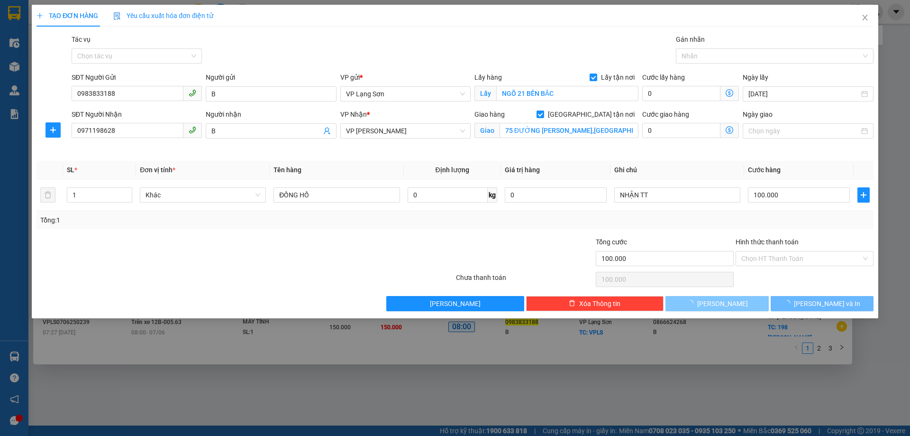
type input "0"
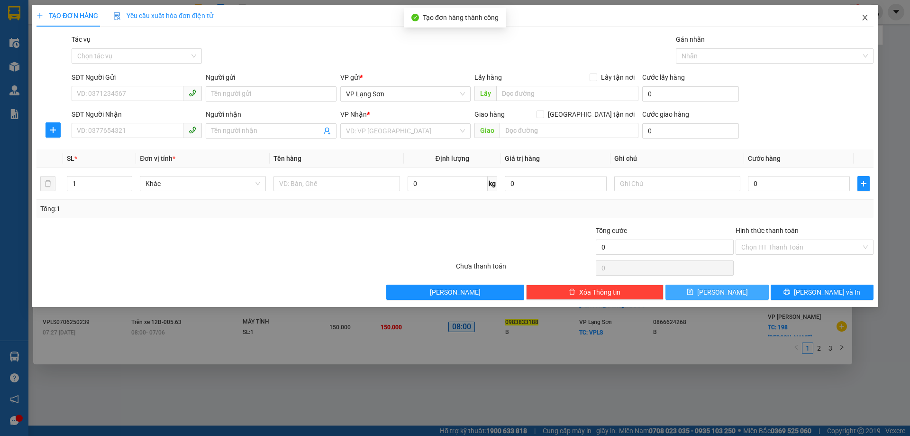
click at [869, 15] on span "Close" at bounding box center [865, 18] width 27 height 27
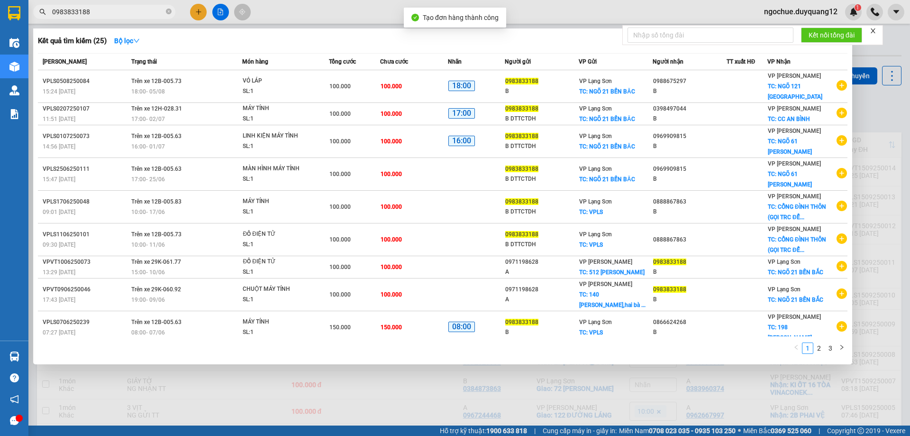
click at [895, 105] on div at bounding box center [455, 218] width 910 height 436
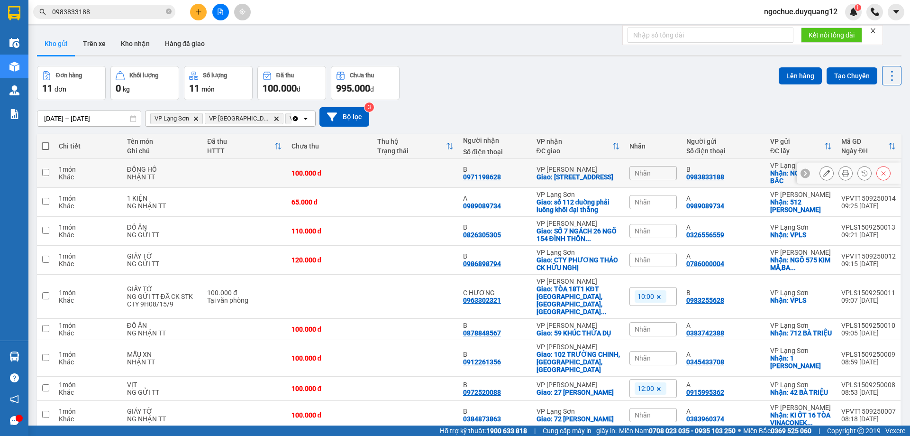
drag, startPoint x: 797, startPoint y: 176, endPoint x: 785, endPoint y: 181, distance: 12.2
click at [797, 177] on div at bounding box center [849, 173] width 104 height 21
drag, startPoint x: 680, startPoint y: 177, endPoint x: 780, endPoint y: 179, distance: 99.6
click at [780, 179] on tr "1 món Khác ĐỒNG HỒ NHẬN TT 100.000 đ B 0971198628 VP [PERSON_NAME]: 75 [GEOGRAP…" at bounding box center [469, 173] width 865 height 29
checkbox input "true"
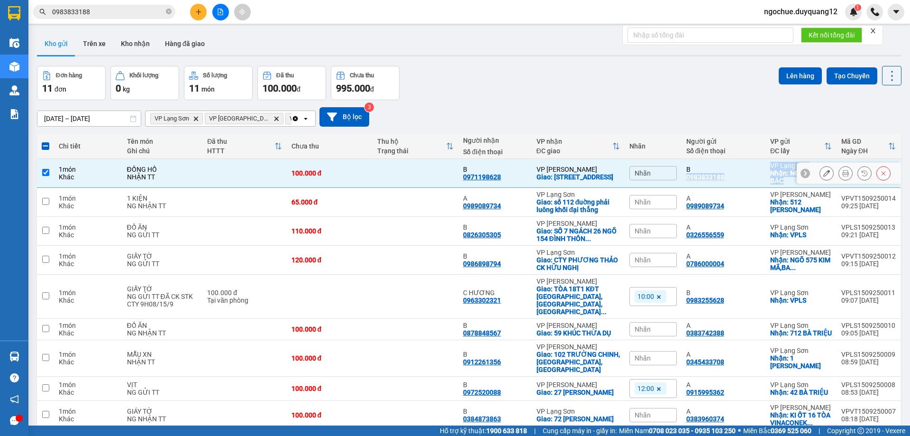
copy tr "0983833188 VP Lạng Sơn Nhận: NGÕ 21 BẾN BĂC"
click at [590, 115] on div "[DATE] – [DATE] Press the down arrow key to interact with the calendar and sele…" at bounding box center [469, 116] width 865 height 19
click at [650, 171] on div "Nhãn" at bounding box center [653, 173] width 47 height 14
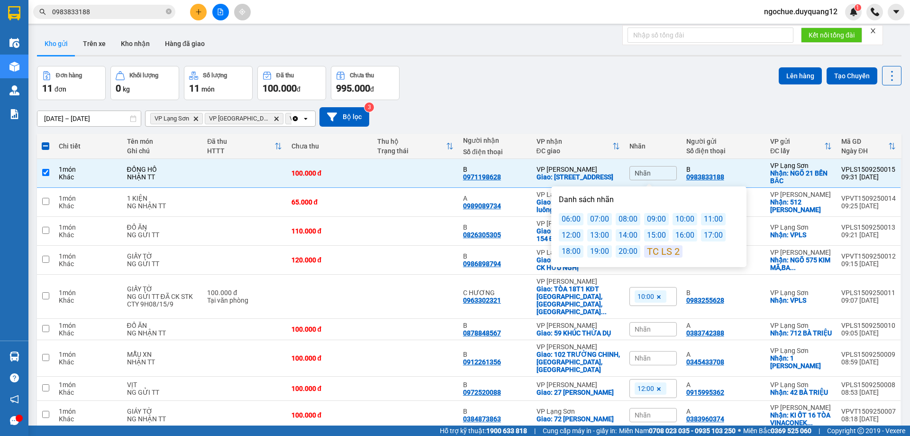
click at [701, 220] on div "11:00" at bounding box center [713, 219] width 25 height 12
click at [469, 87] on div "Đơn hàng 11 đơn Khối lượng 0 kg Số lượng 11 món Đã thu 100.000 đ Chưa thu 995.0…" at bounding box center [469, 83] width 865 height 34
